Goal: Find specific page/section: Find specific page/section

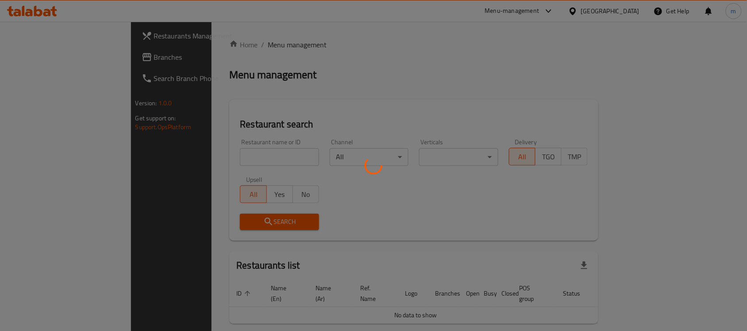
click at [43, 58] on div at bounding box center [373, 165] width 747 height 331
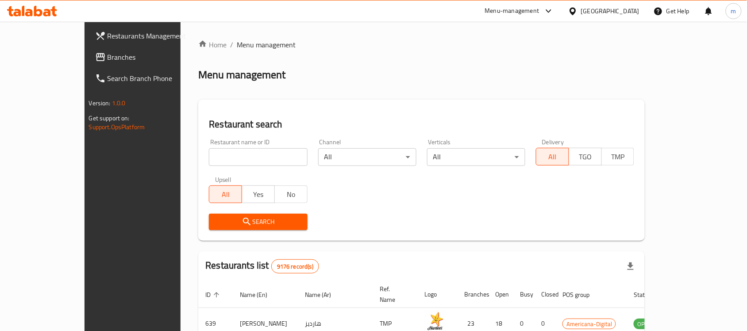
click at [108, 58] on span "Branches" at bounding box center [155, 57] width 95 height 11
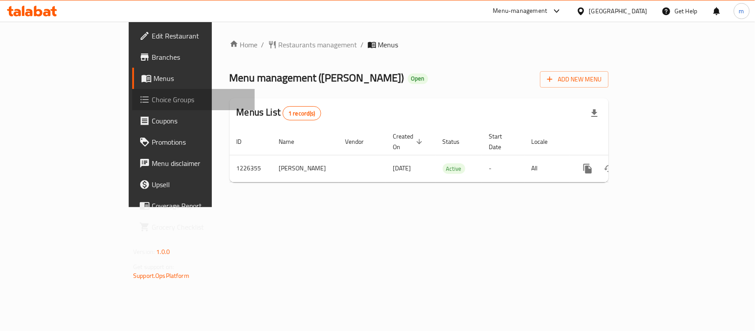
click at [152, 103] on span "Choice Groups" at bounding box center [200, 99] width 96 height 11
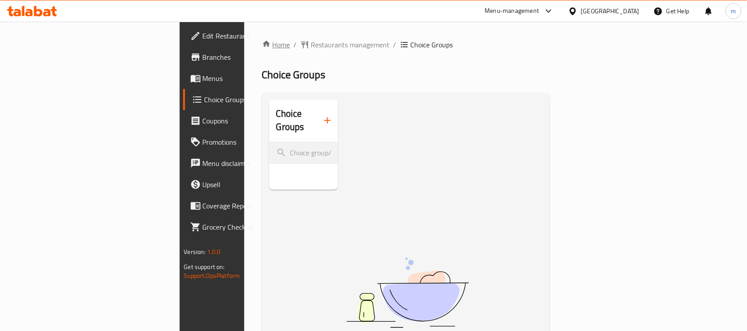
click at [262, 41] on link "Home" at bounding box center [276, 44] width 28 height 11
